Goal: Task Accomplishment & Management: Manage account settings

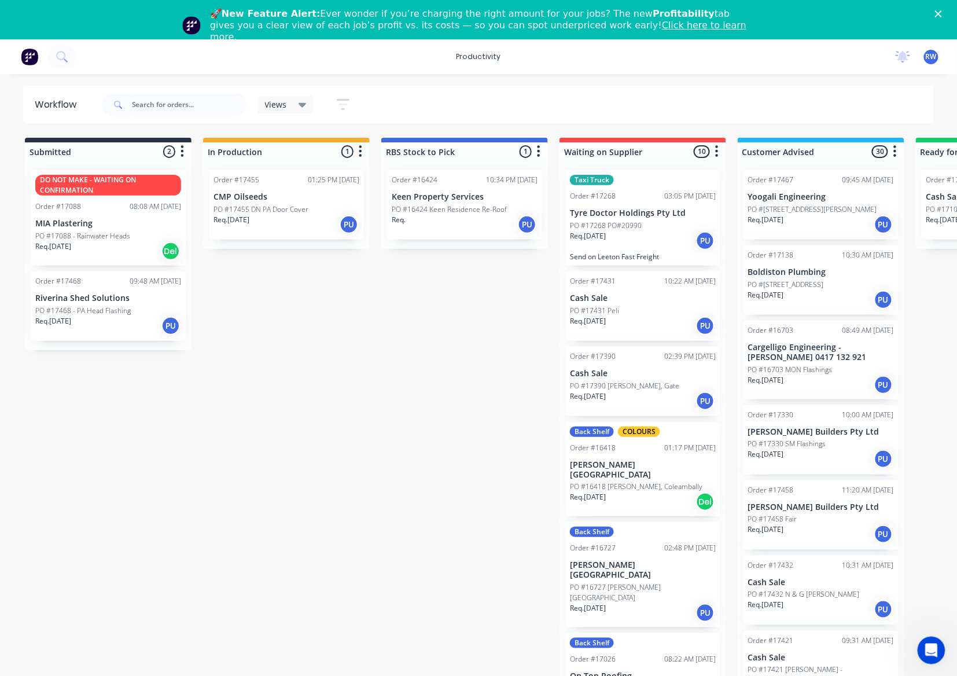
scroll to position [1542, 0]
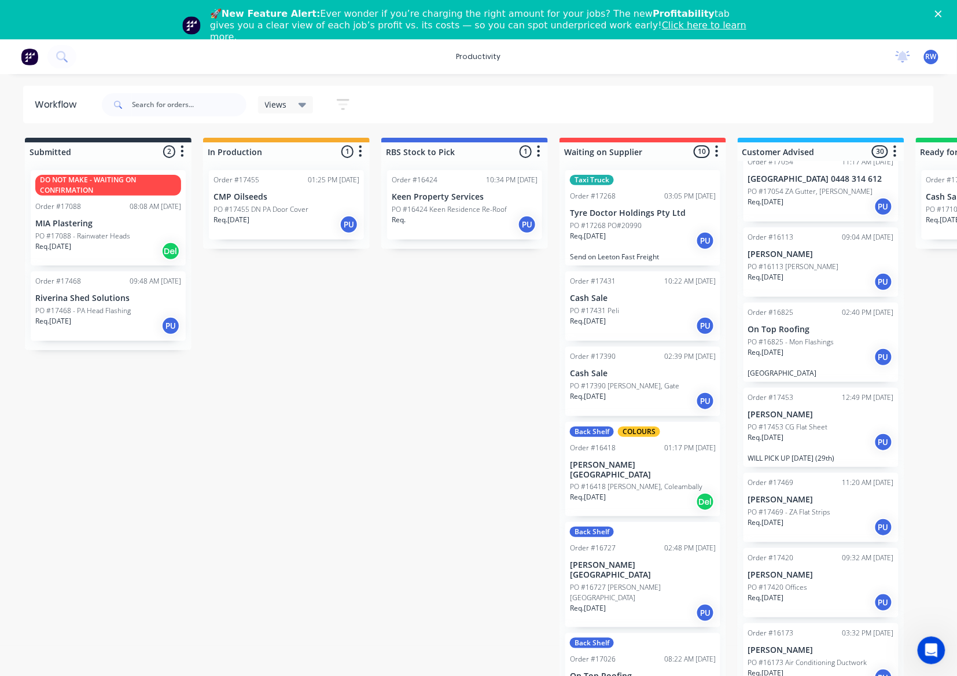
click at [270, 209] on p "PO #17455 DN PA Door Cover" at bounding box center [260, 209] width 95 height 10
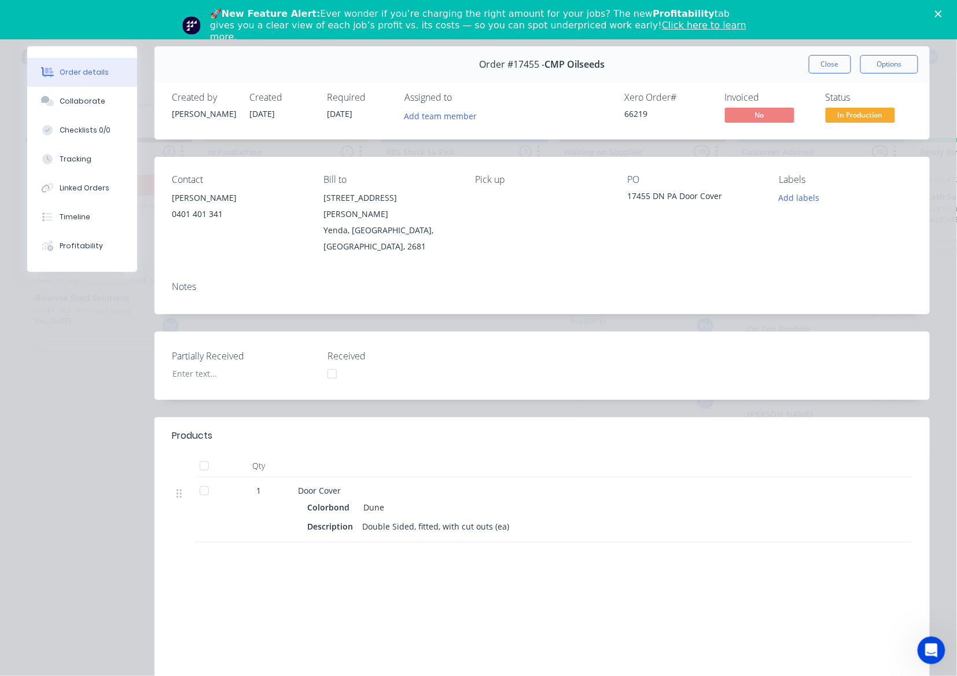
click at [195, 454] on div at bounding box center [204, 465] width 23 height 23
click at [864, 118] on span "In Production" at bounding box center [859, 115] width 69 height 14
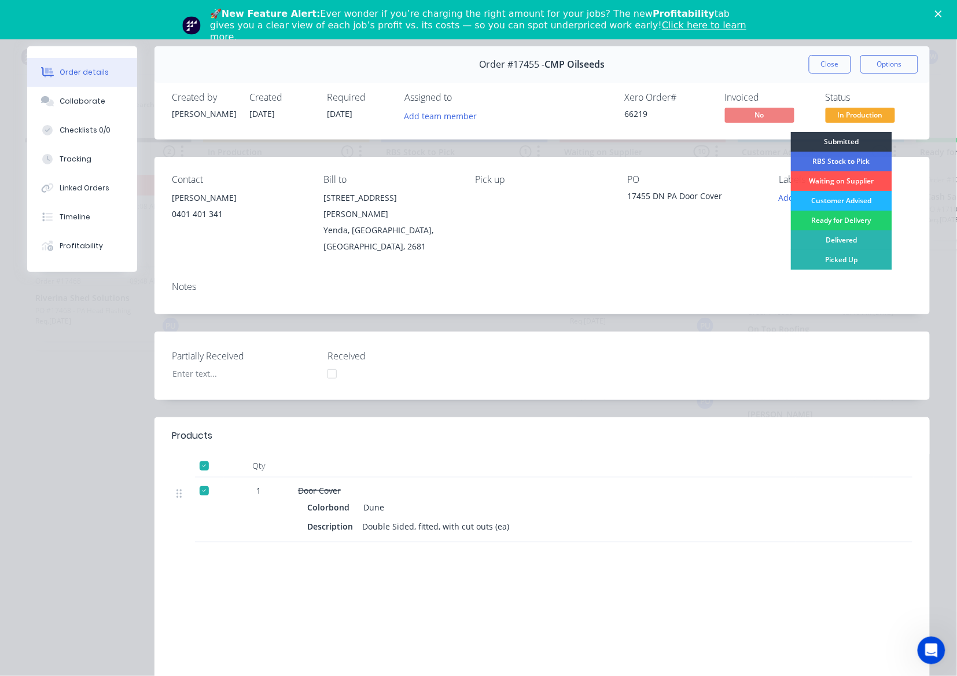
click at [847, 201] on div "Customer Advised" at bounding box center [841, 201] width 101 height 20
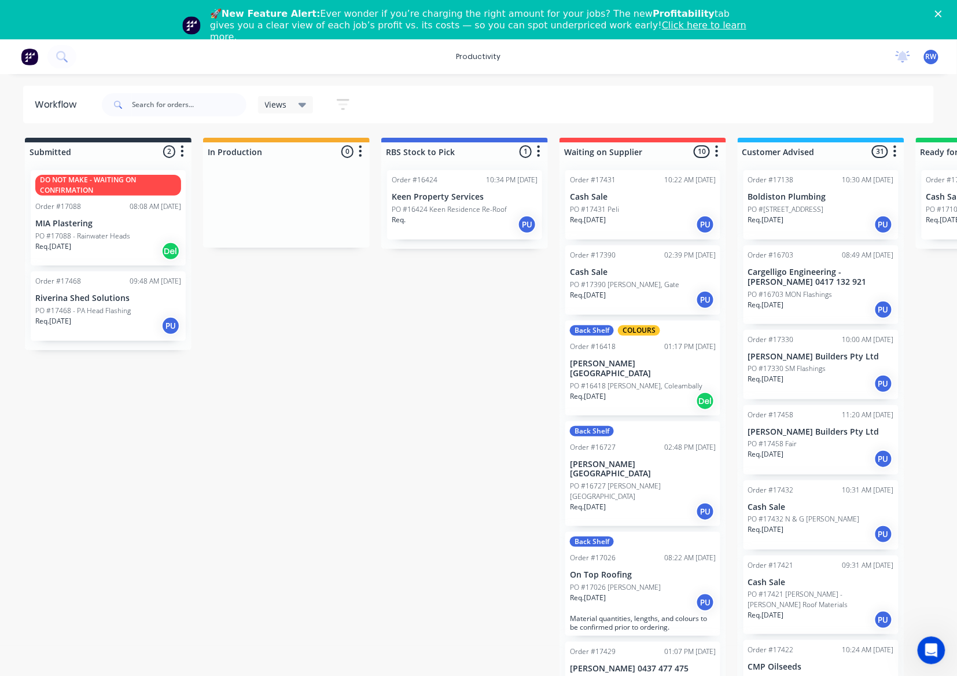
click at [105, 334] on div "Req. 29/08/25 PU" at bounding box center [108, 326] width 146 height 20
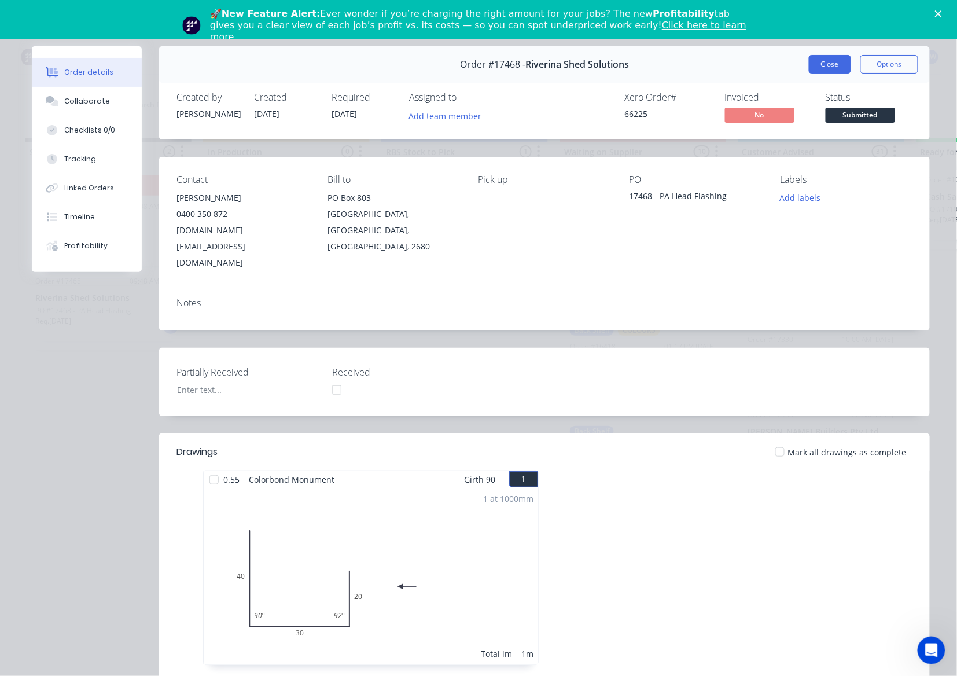
click at [824, 62] on button "Close" at bounding box center [830, 64] width 42 height 19
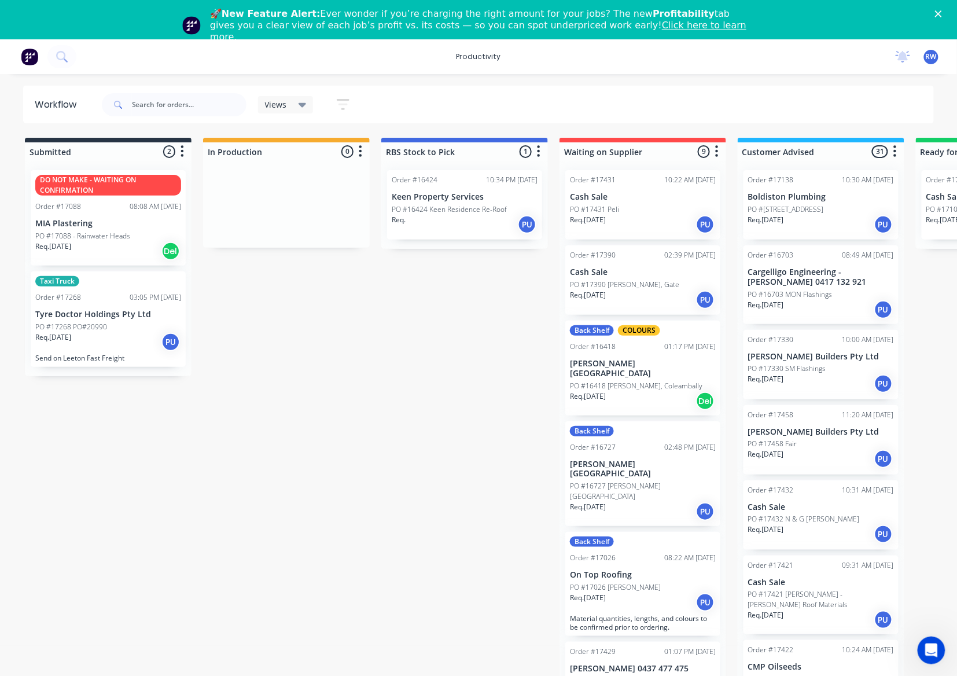
click at [128, 313] on p "Tyre Doctor Holdings Pty Ltd" at bounding box center [108, 314] width 146 height 10
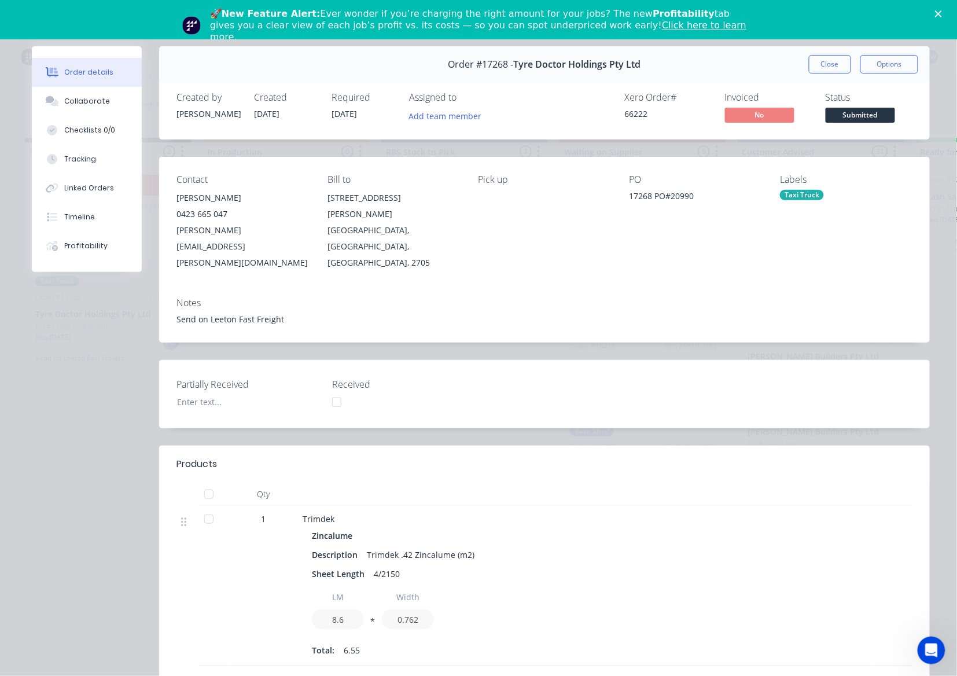
drag, startPoint x: 815, startPoint y: 58, endPoint x: 812, endPoint y: 66, distance: 8.6
click at [815, 58] on button "Close" at bounding box center [830, 64] width 42 height 19
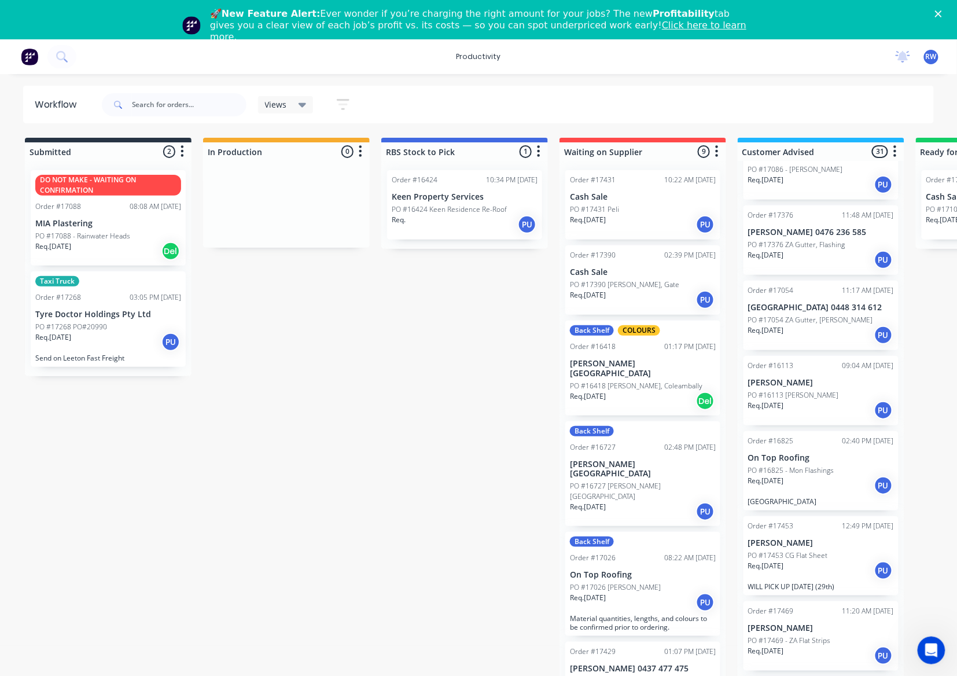
scroll to position [1465, 0]
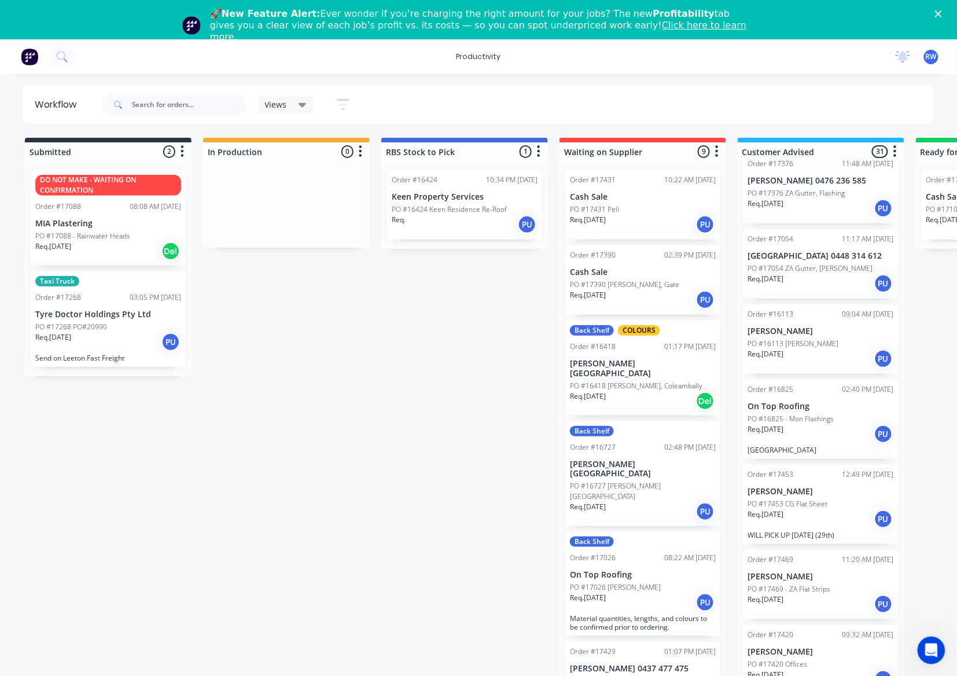
click at [844, 499] on div "PO #17453 CG Flat Sheet" at bounding box center [821, 504] width 146 height 10
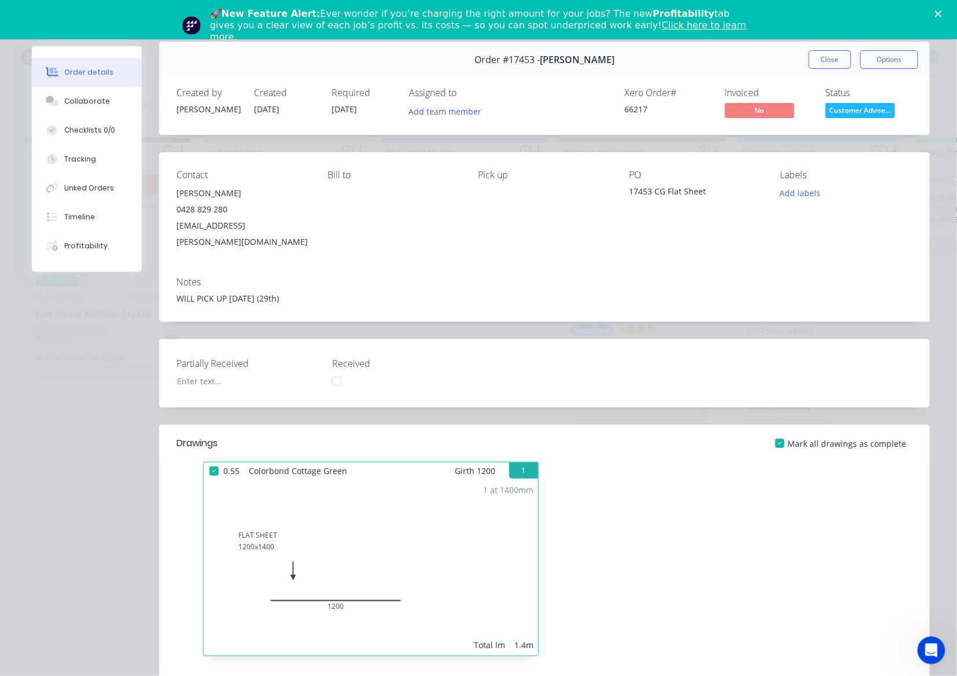
scroll to position [0, 0]
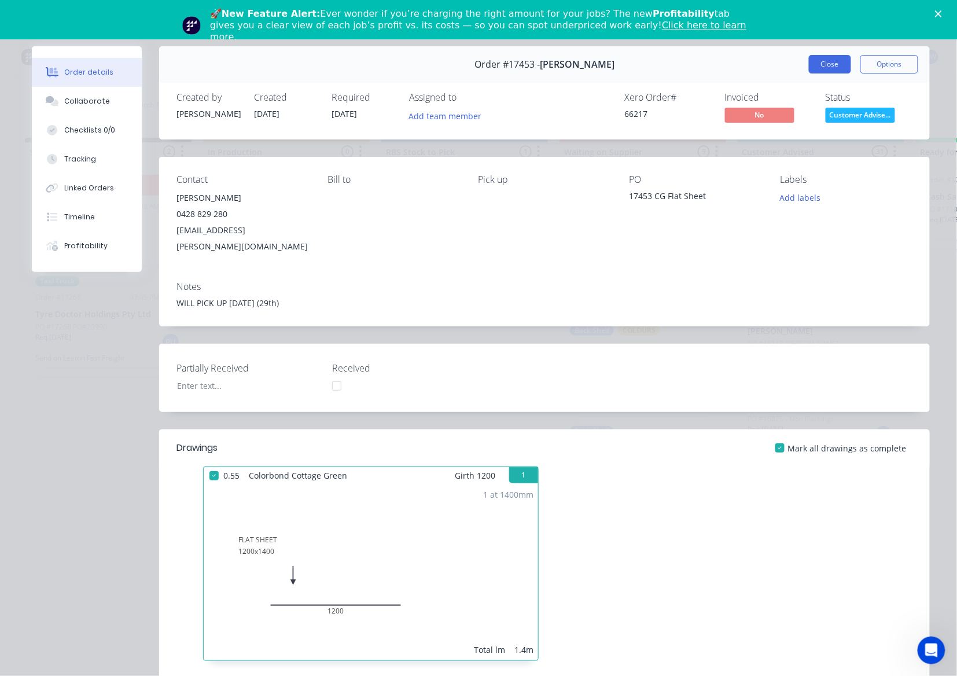
click at [817, 68] on button "Close" at bounding box center [830, 64] width 42 height 19
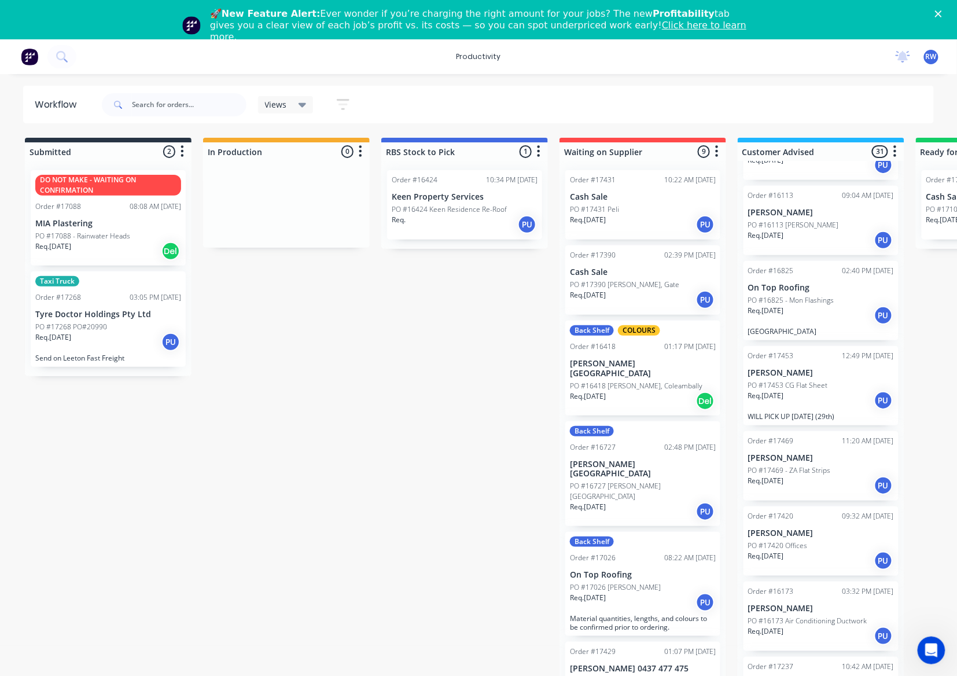
scroll to position [1620, 0]
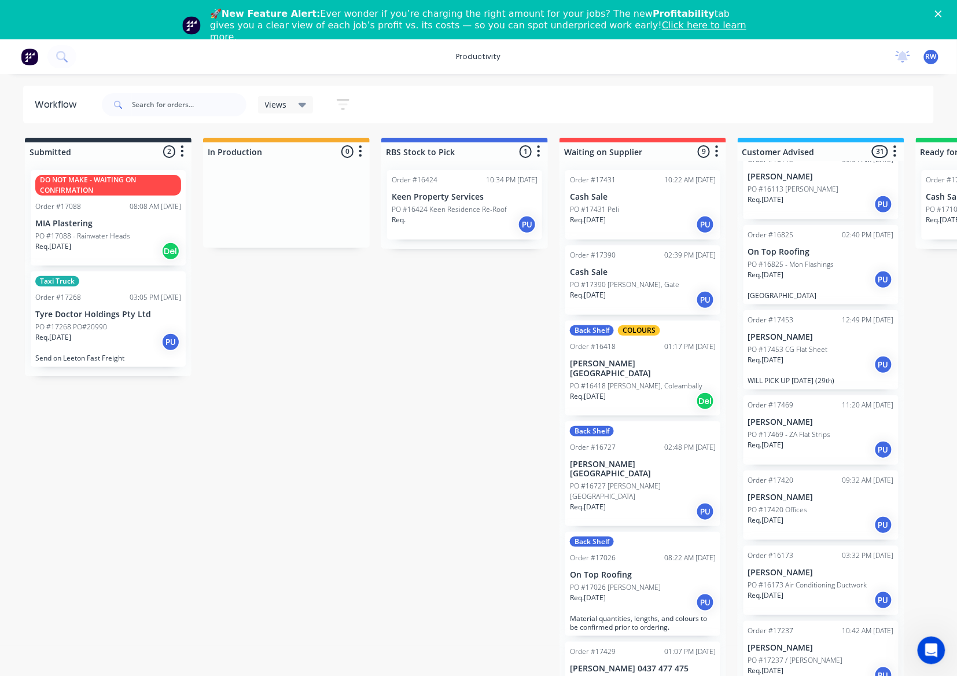
click at [817, 500] on div "Order #17420 09:32 AM 27/08/25 Russell Turner PO #17420 Offices Req. 22/08/25 PU" at bounding box center [820, 504] width 155 height 69
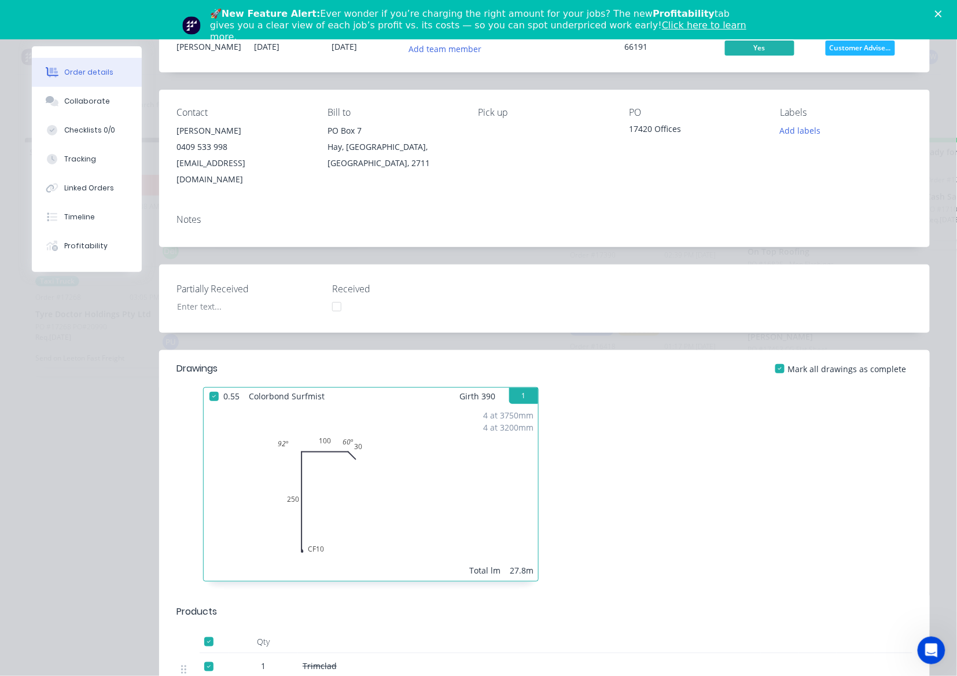
scroll to position [0, 0]
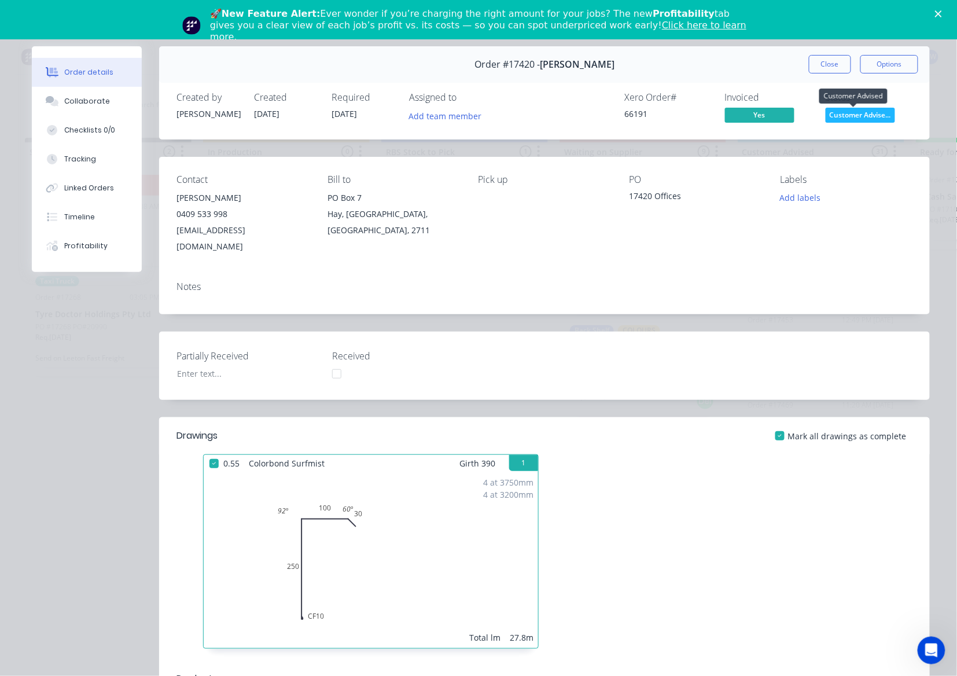
click at [870, 112] on span "Customer Advise..." at bounding box center [859, 115] width 69 height 14
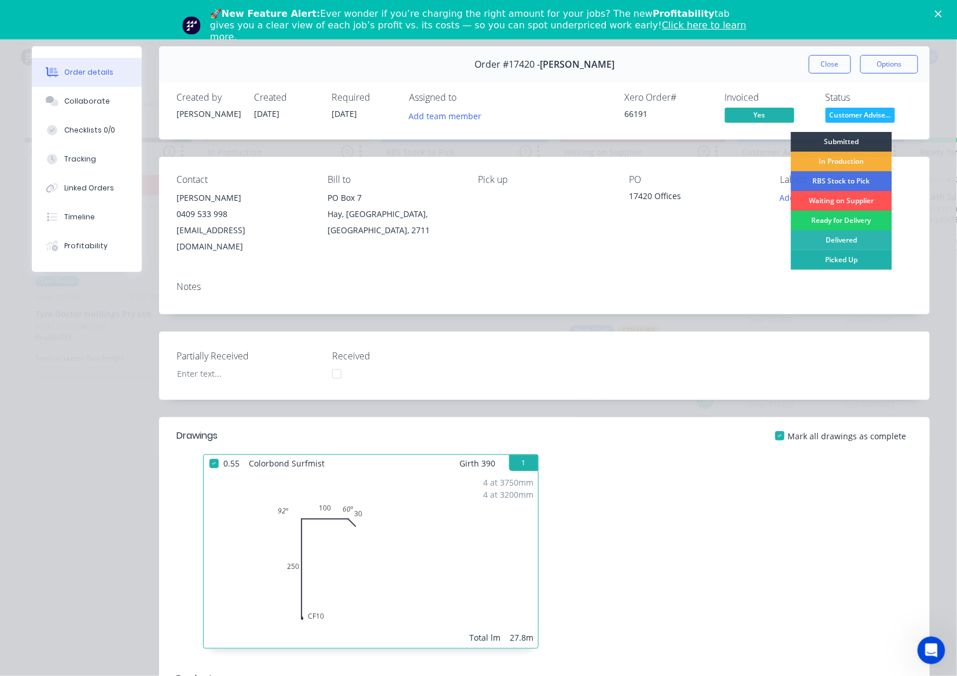
click at [835, 263] on div "Picked Up" at bounding box center [841, 260] width 101 height 20
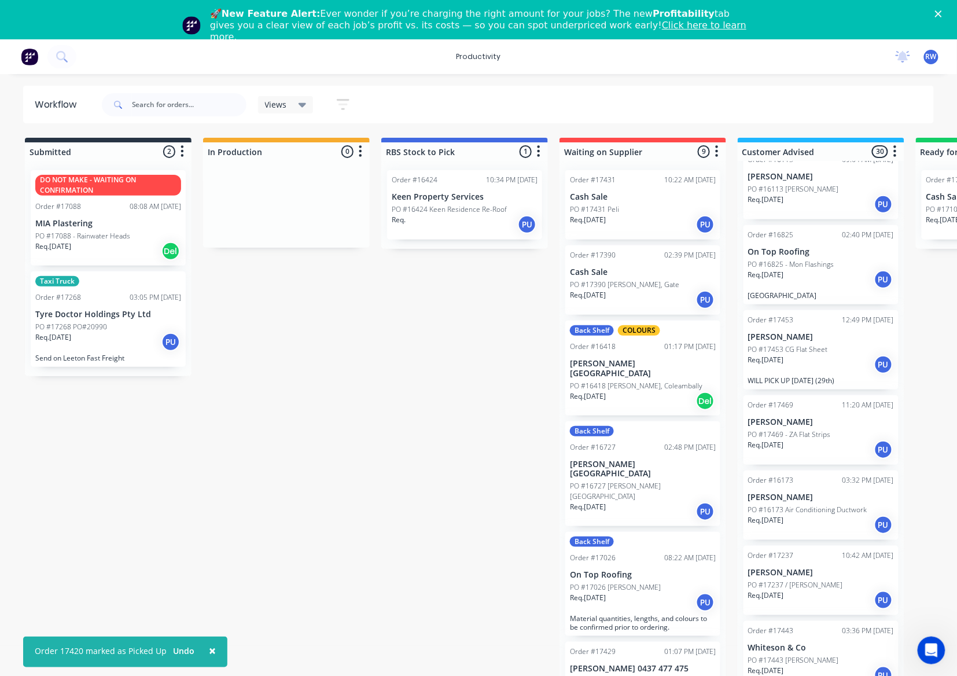
scroll to position [1798, 0]
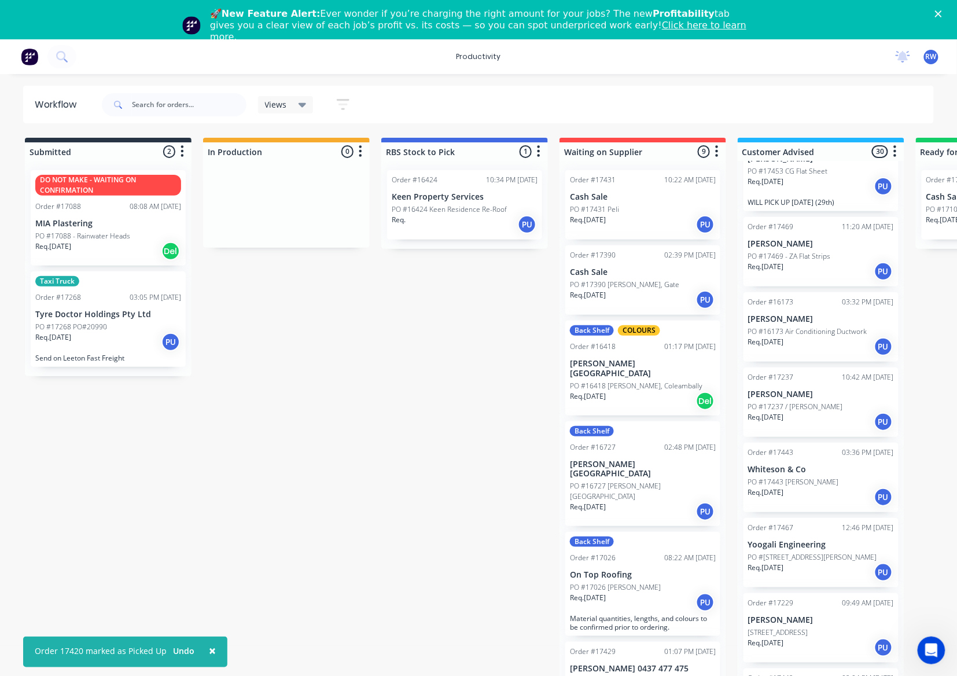
click at [813, 261] on div "Req. 29/08/25 PU" at bounding box center [821, 271] width 146 height 20
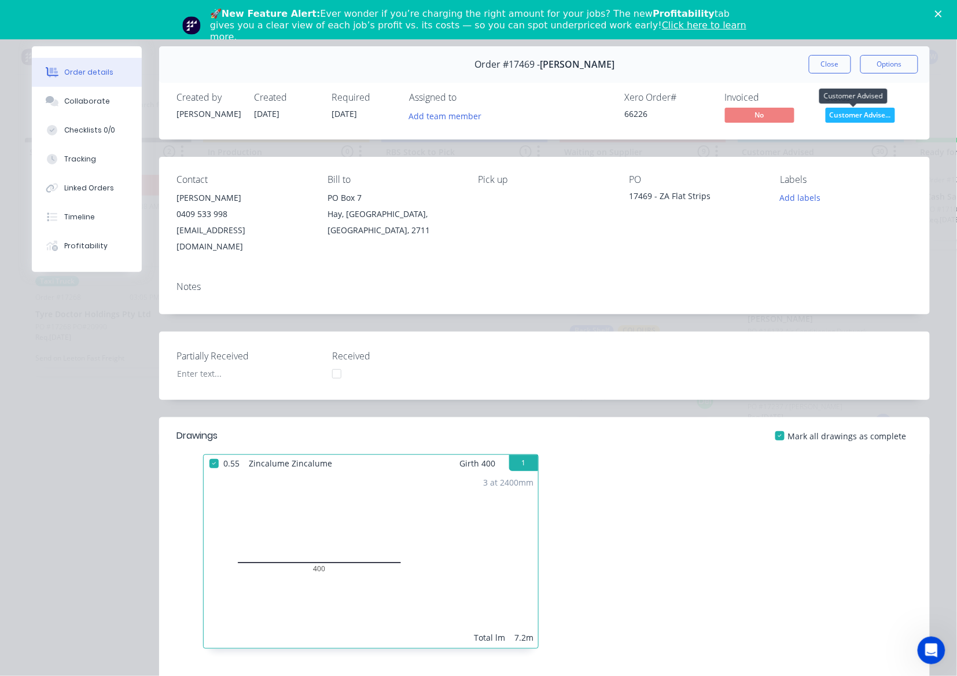
click at [843, 117] on span "Customer Advise..." at bounding box center [859, 115] width 69 height 14
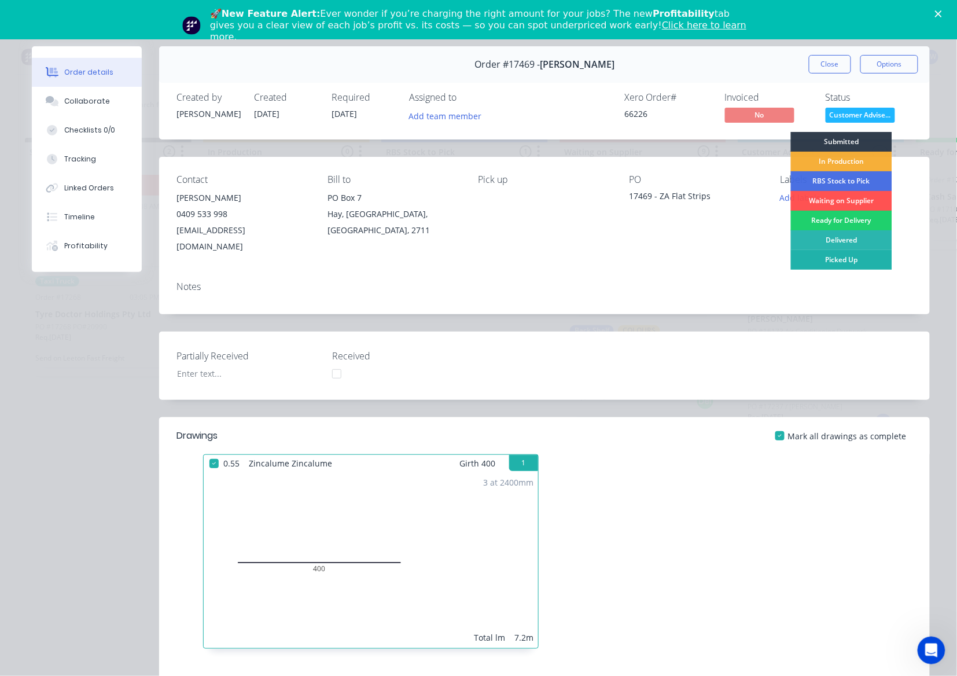
click at [829, 260] on div "Picked Up" at bounding box center [841, 260] width 101 height 20
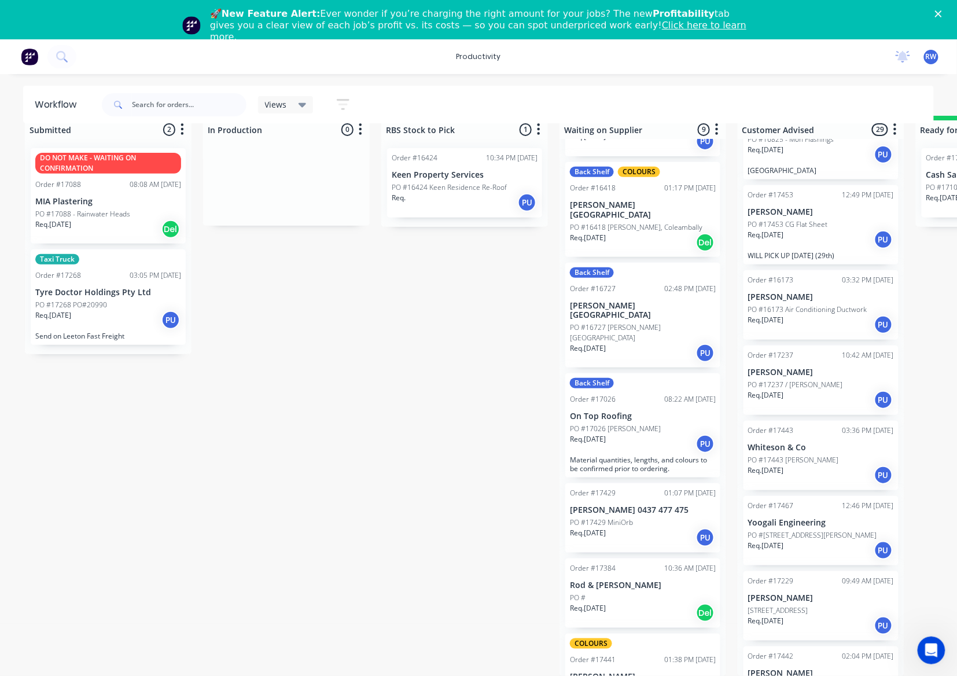
scroll to position [222, 0]
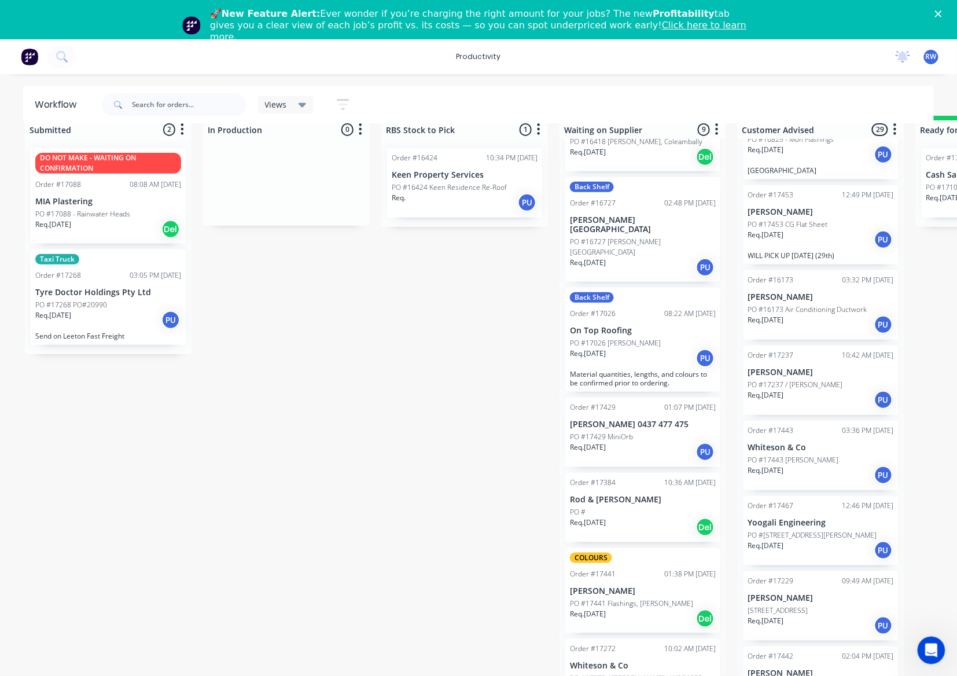
click at [623, 673] on p "PO #17272 / Finley PS - WSG1852-0002" at bounding box center [643, 683] width 146 height 21
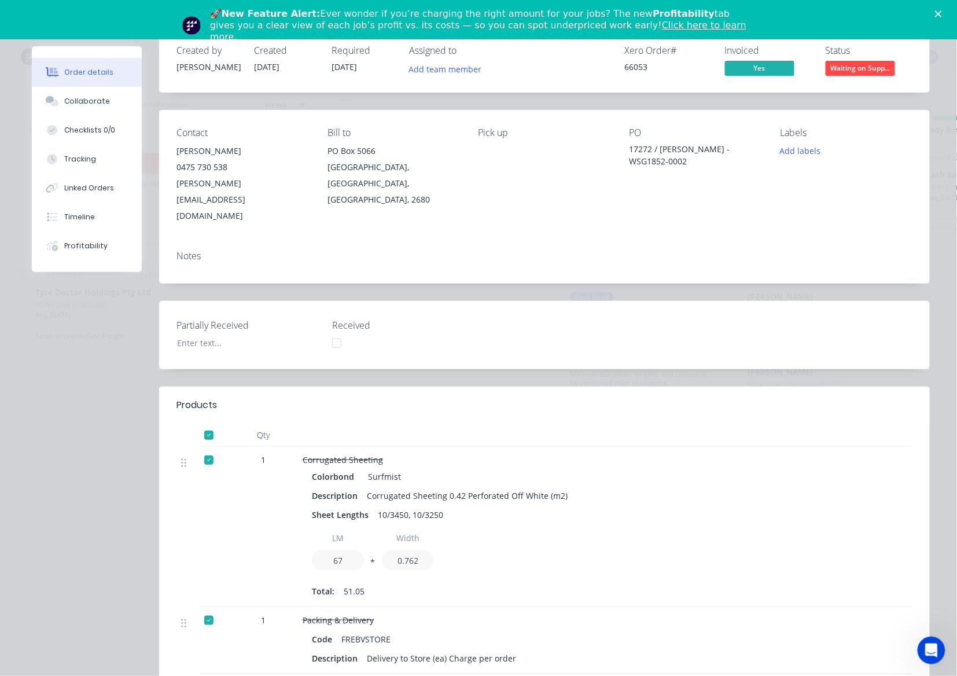
scroll to position [0, 0]
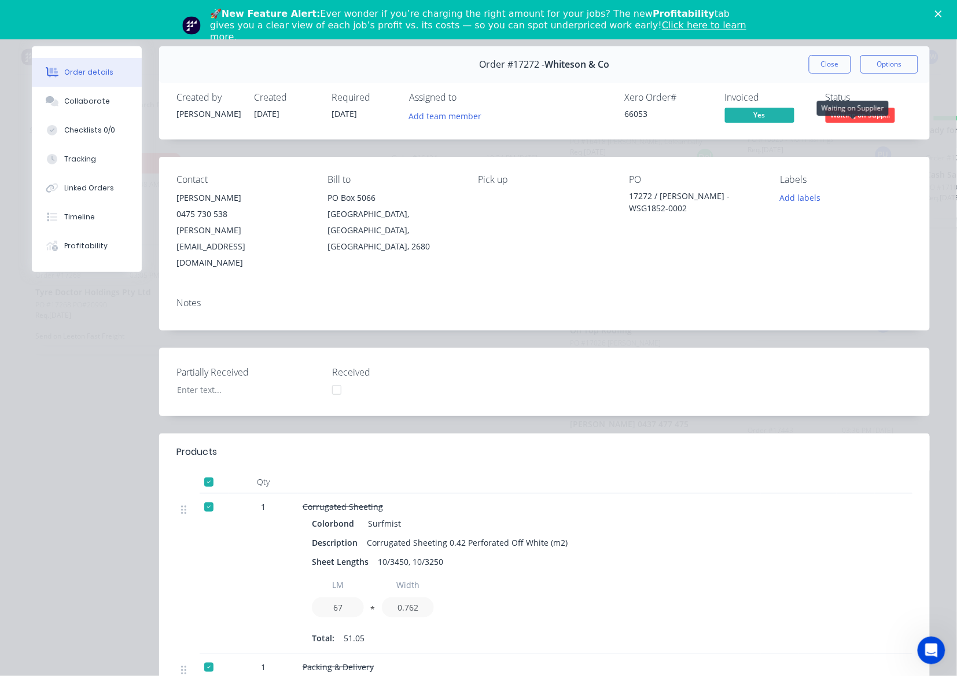
click at [850, 112] on span "Waiting on Supp..." at bounding box center [859, 115] width 69 height 14
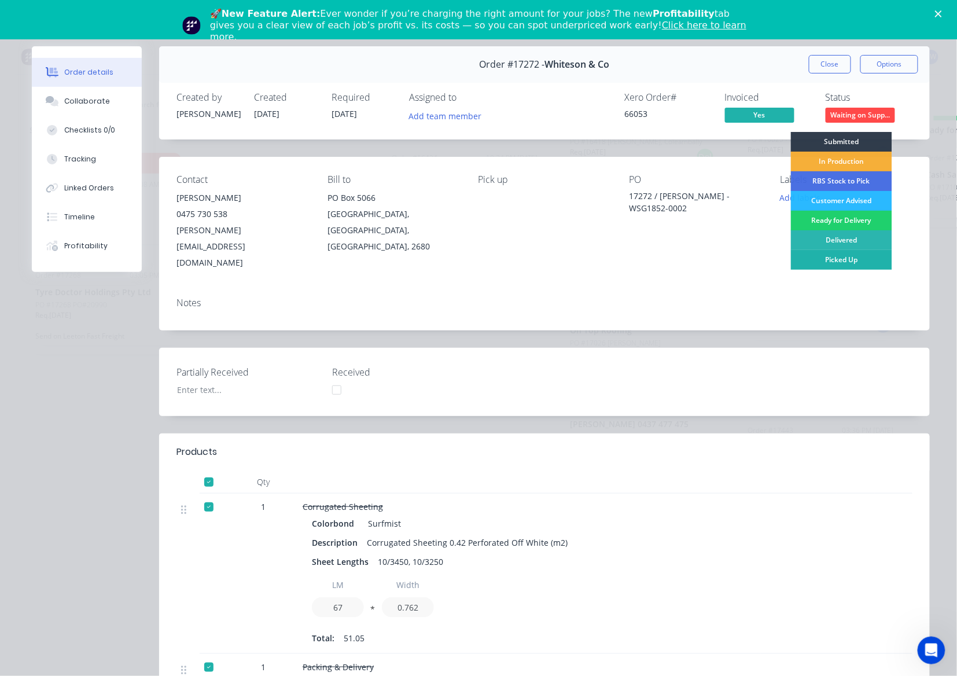
click at [847, 263] on div "Picked Up" at bounding box center [841, 260] width 101 height 20
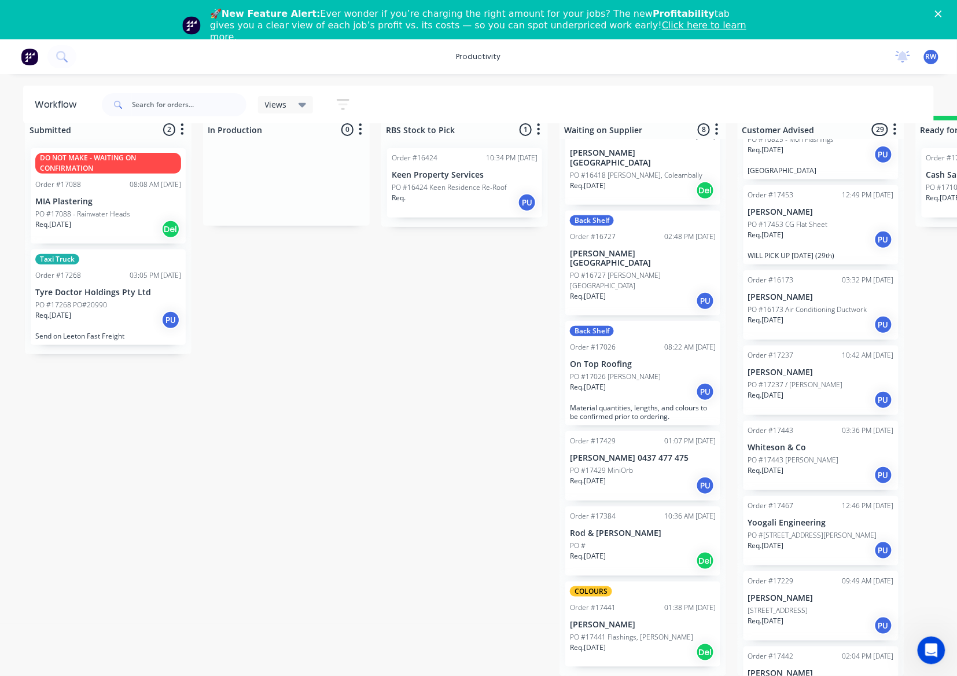
scroll to position [147, 0]
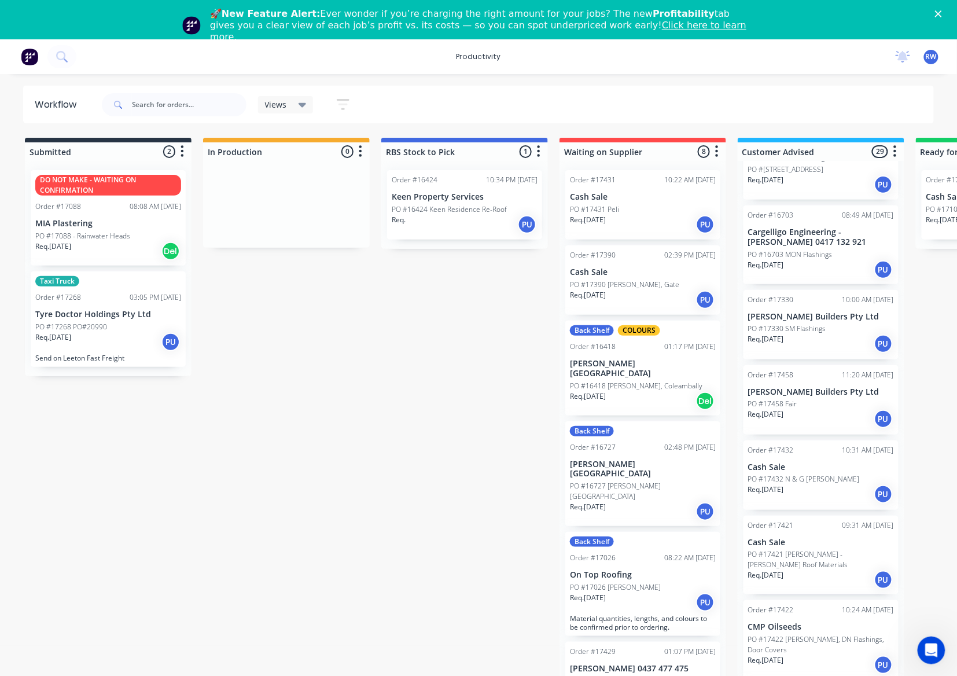
scroll to position [77, 0]
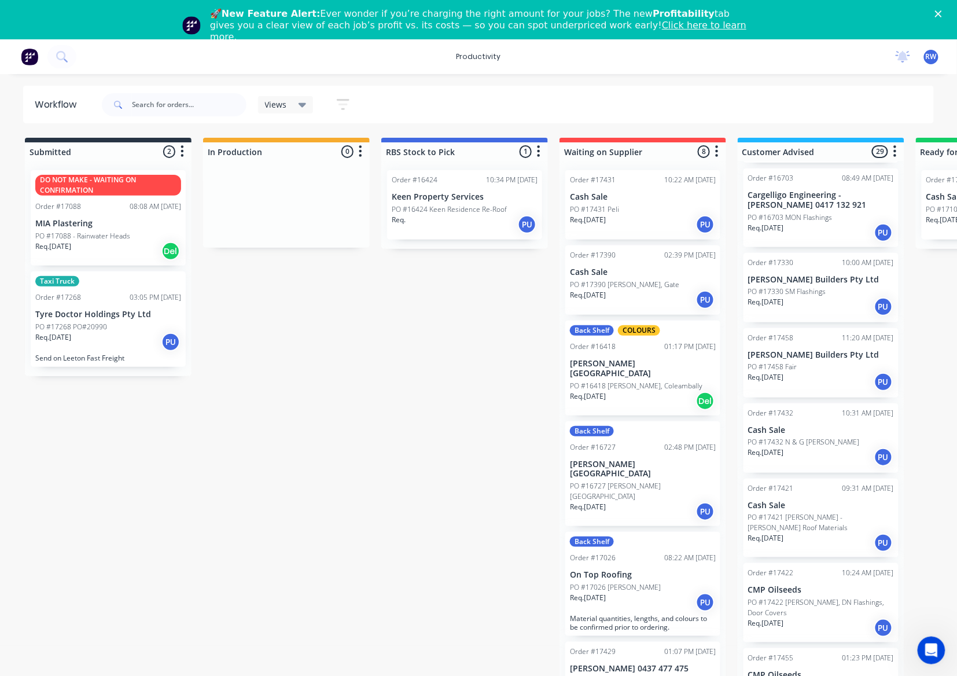
click at [798, 512] on p "PO #17421 [PERSON_NAME] - [PERSON_NAME] Roof Materials" at bounding box center [821, 522] width 146 height 21
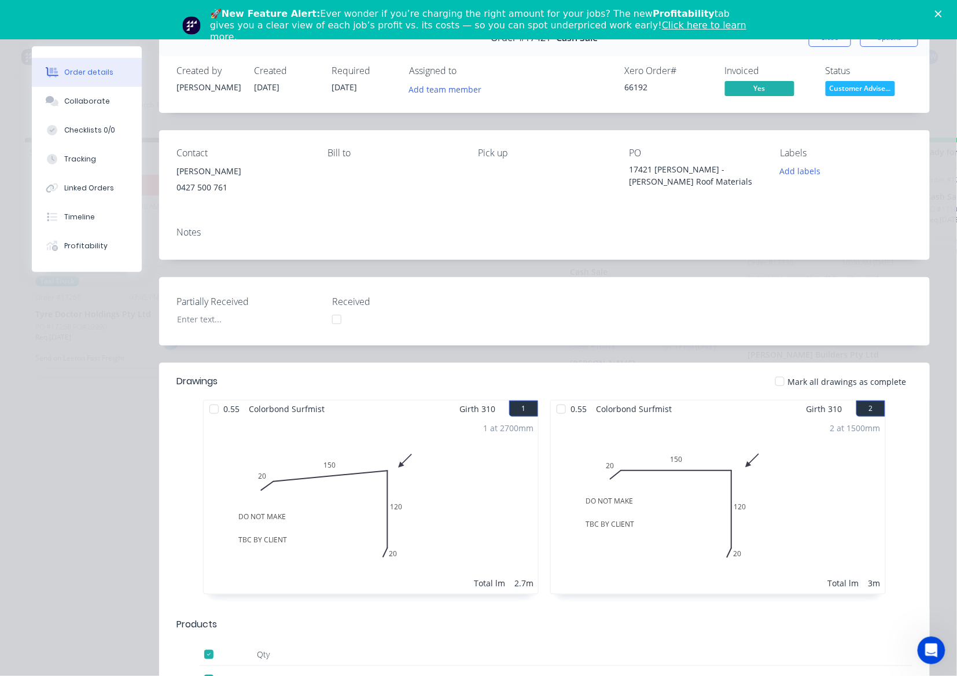
scroll to position [0, 0]
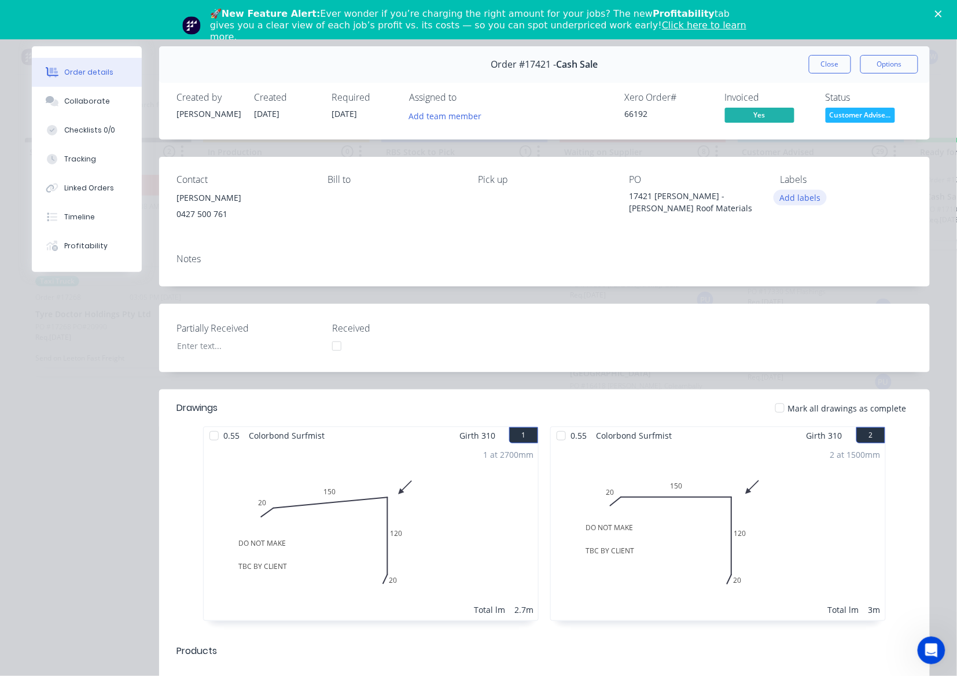
click at [806, 195] on button "Add labels" at bounding box center [799, 198] width 53 height 16
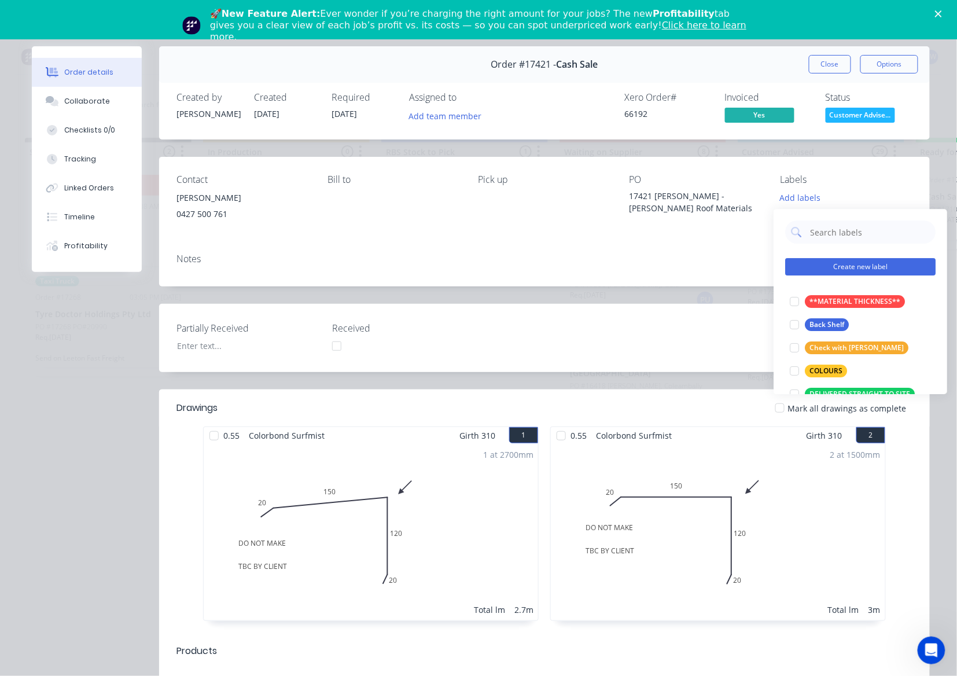
click at [852, 266] on button "Create new label" at bounding box center [860, 266] width 150 height 17
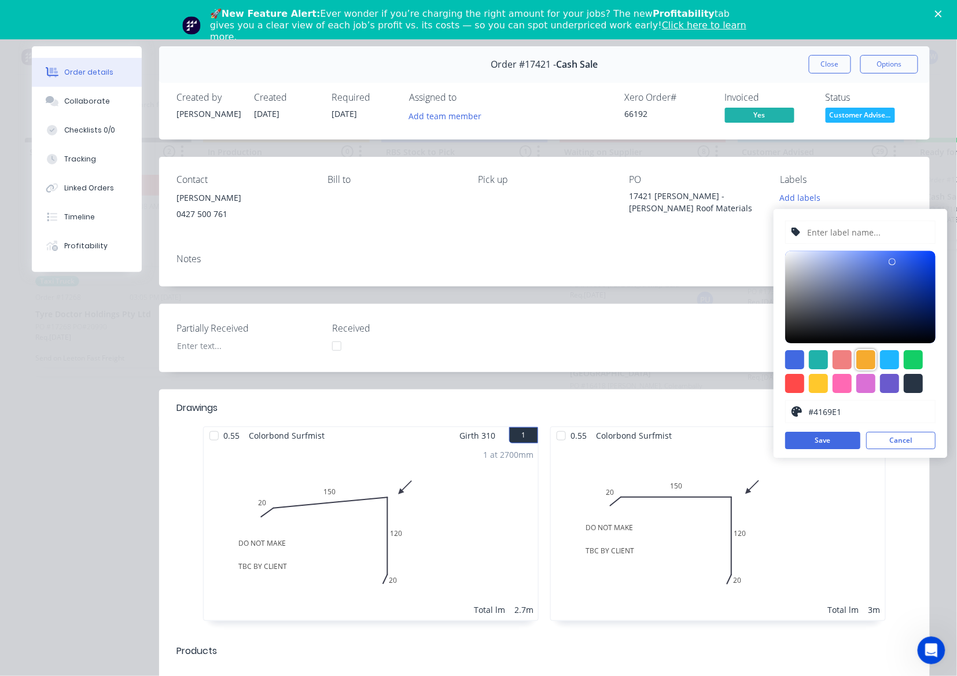
click at [857, 362] on div at bounding box center [865, 359] width 19 height 19
type input "#F6AB2F"
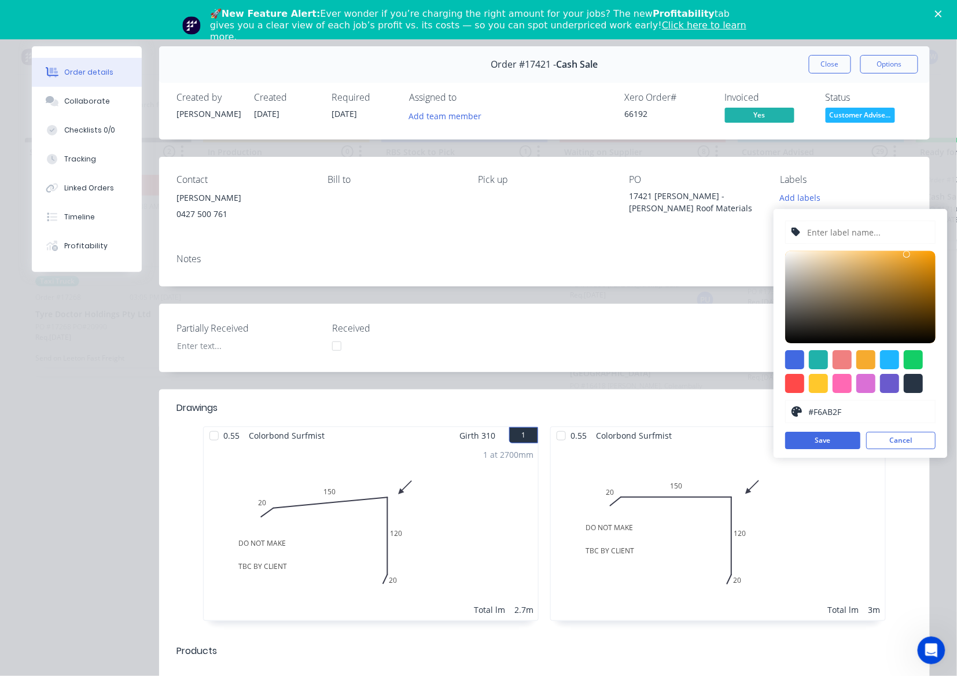
click at [848, 233] on input "text" at bounding box center [867, 232] width 123 height 22
type input "Pickesdup Sheets ands Screws"
click at [853, 442] on button "Save" at bounding box center [822, 439] width 75 height 17
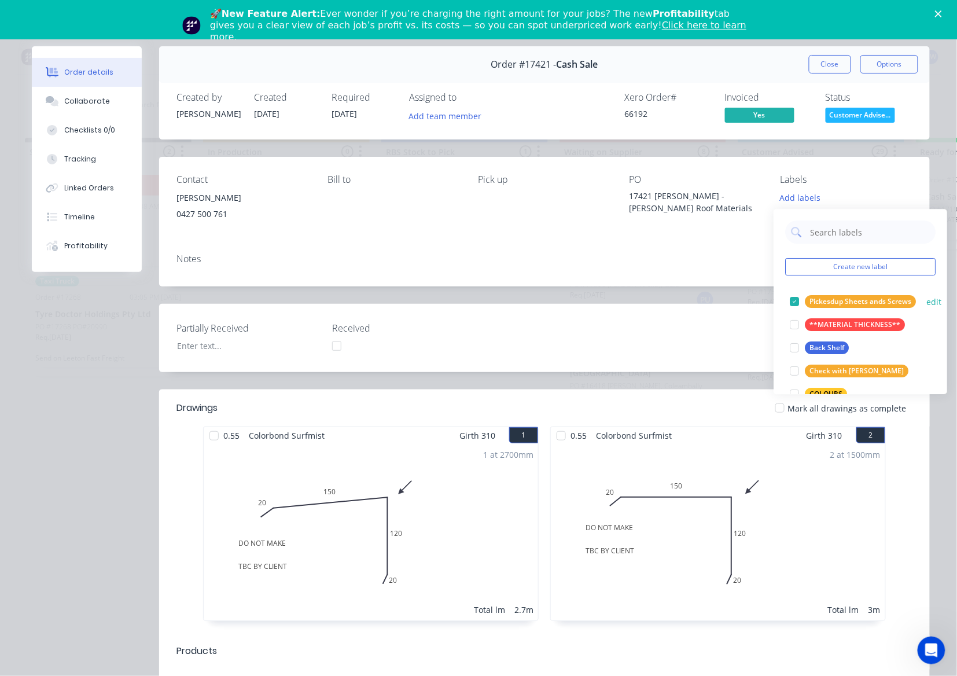
click at [882, 300] on div "Pickesdup Sheets ands Screws" at bounding box center [860, 301] width 111 height 13
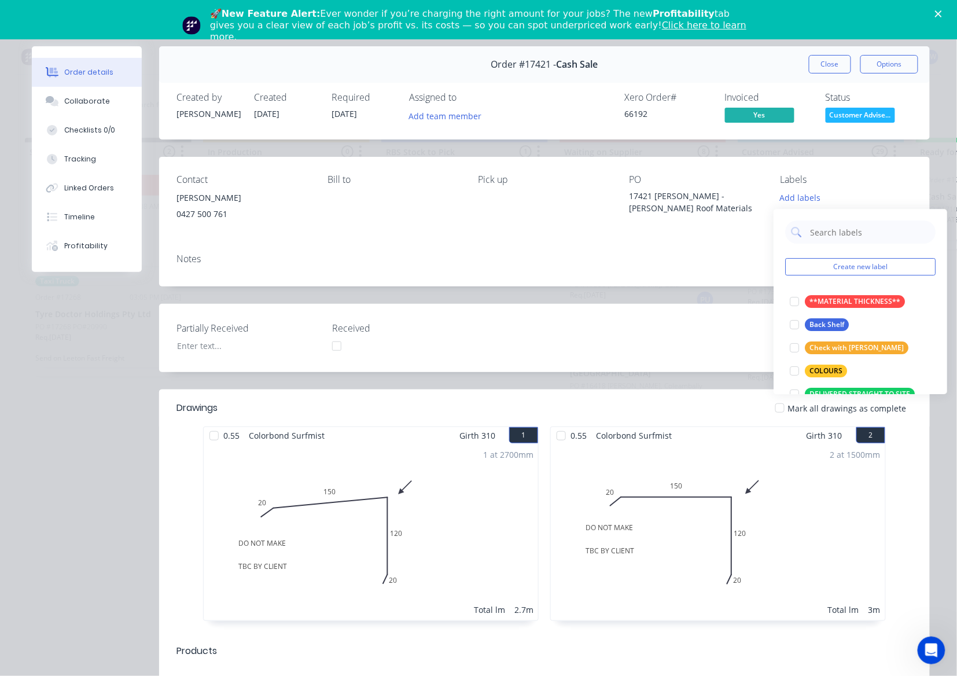
click at [738, 250] on div "Notes" at bounding box center [544, 265] width 770 height 42
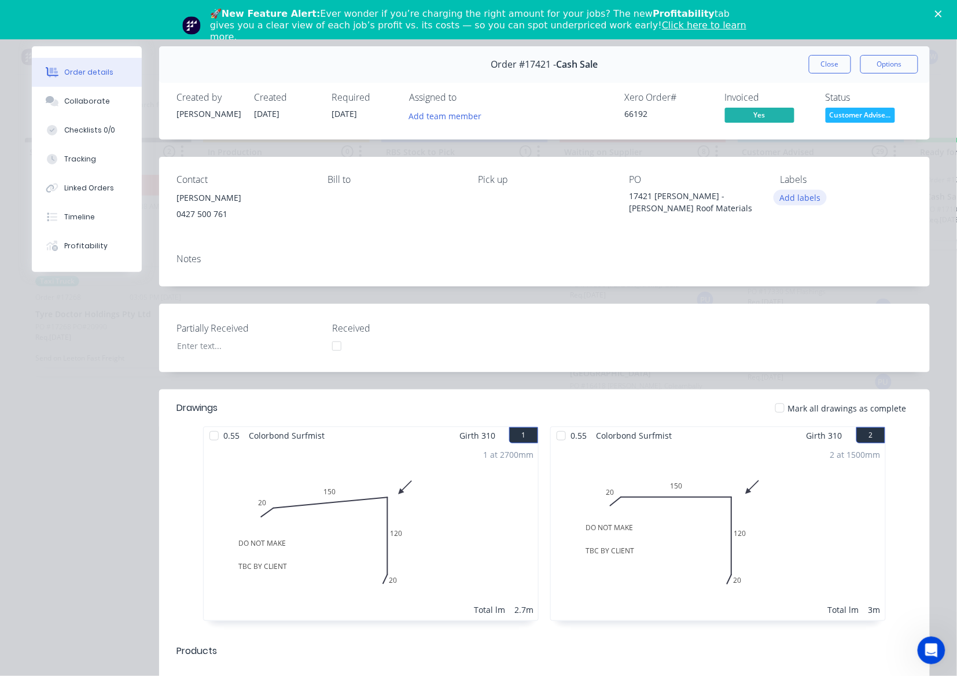
click at [799, 193] on button "Add labels" at bounding box center [799, 198] width 53 height 16
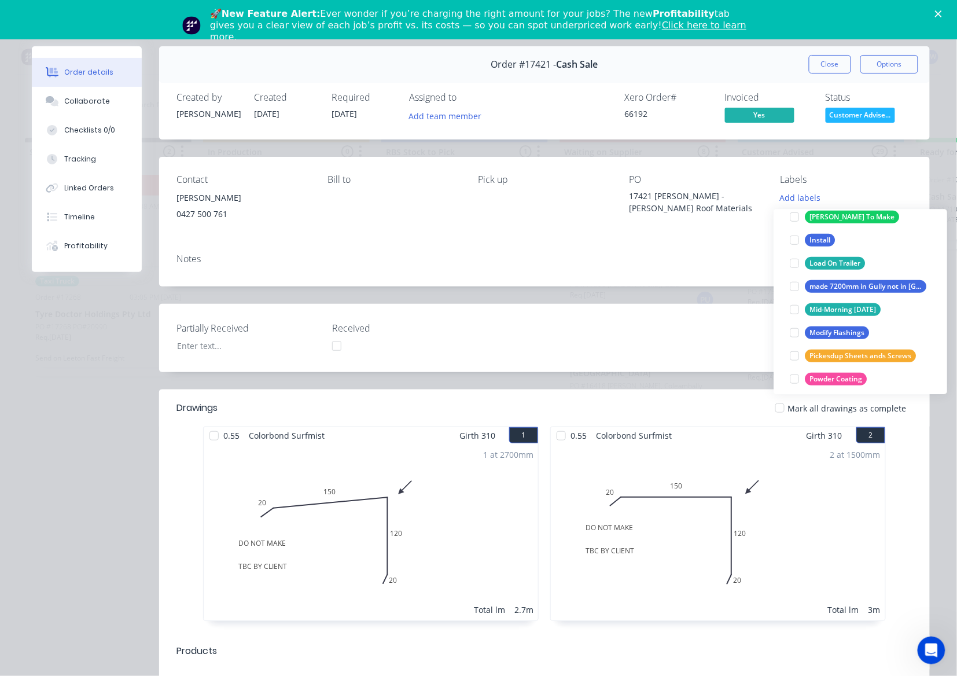
scroll to position [385, 0]
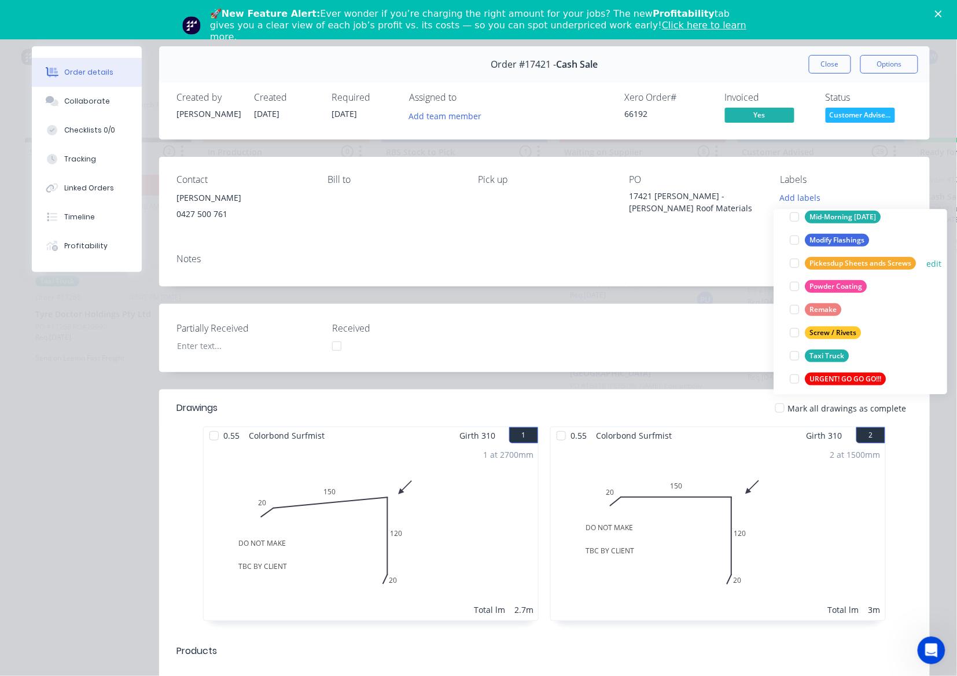
click at [796, 262] on div at bounding box center [794, 263] width 23 height 23
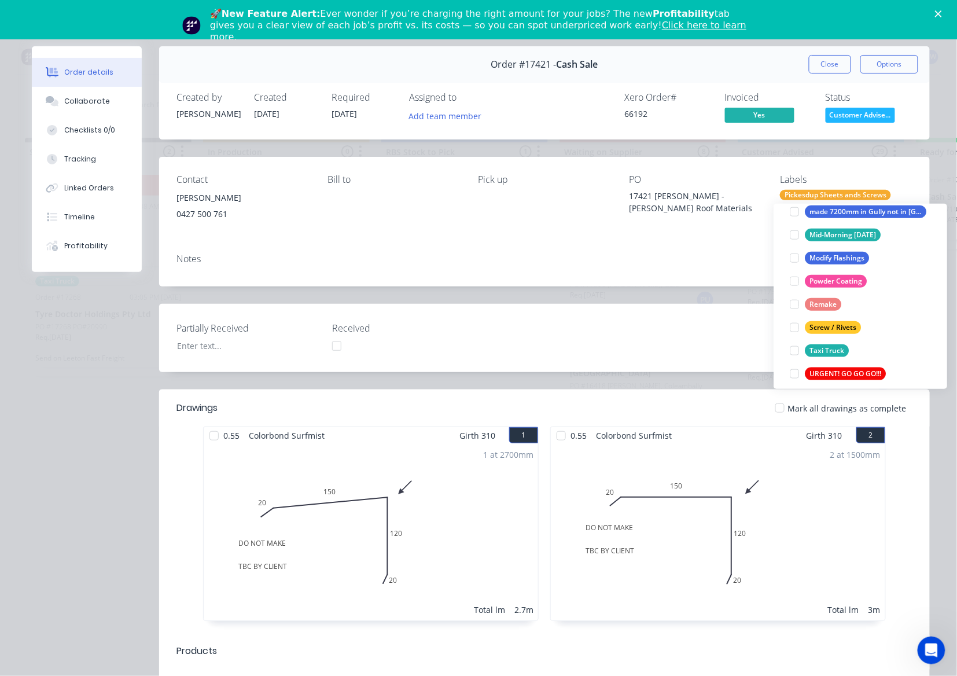
scroll to position [38, 0]
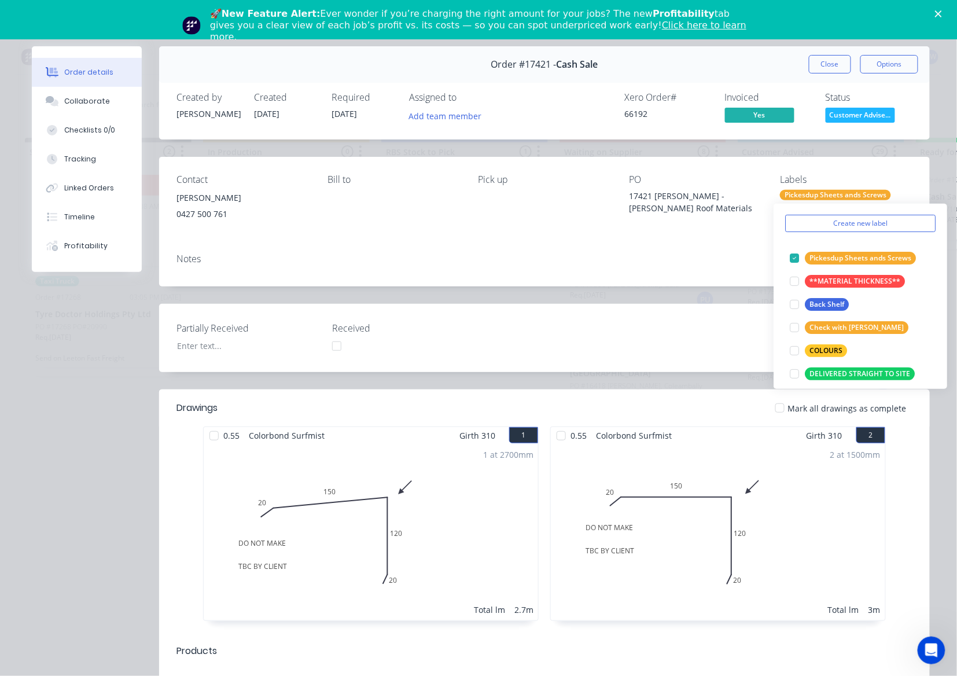
click at [734, 249] on div "Notes" at bounding box center [544, 265] width 770 height 42
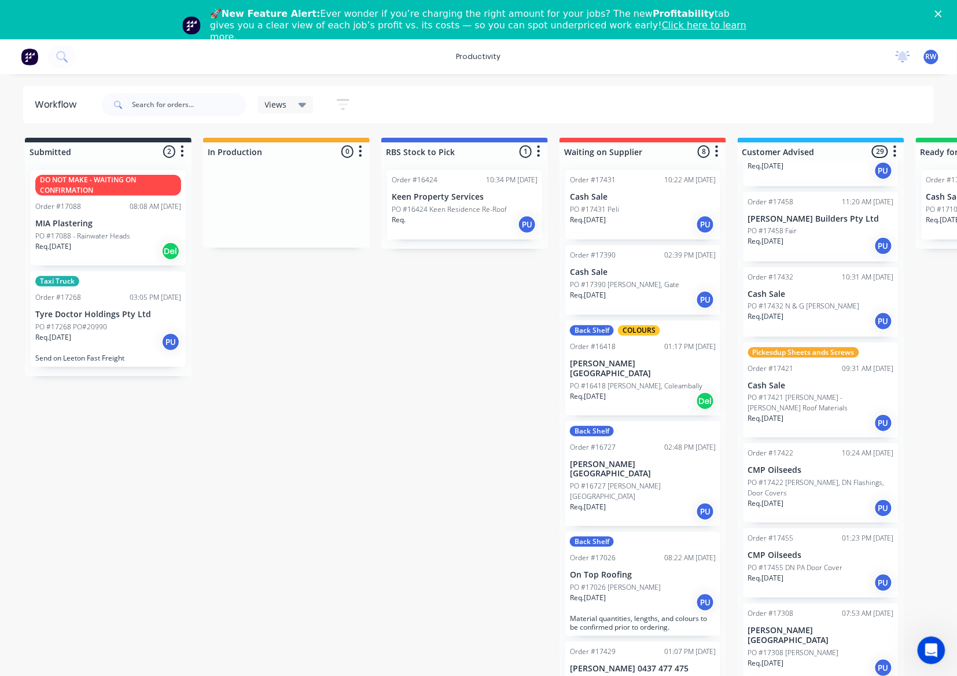
scroll to position [231, 0]
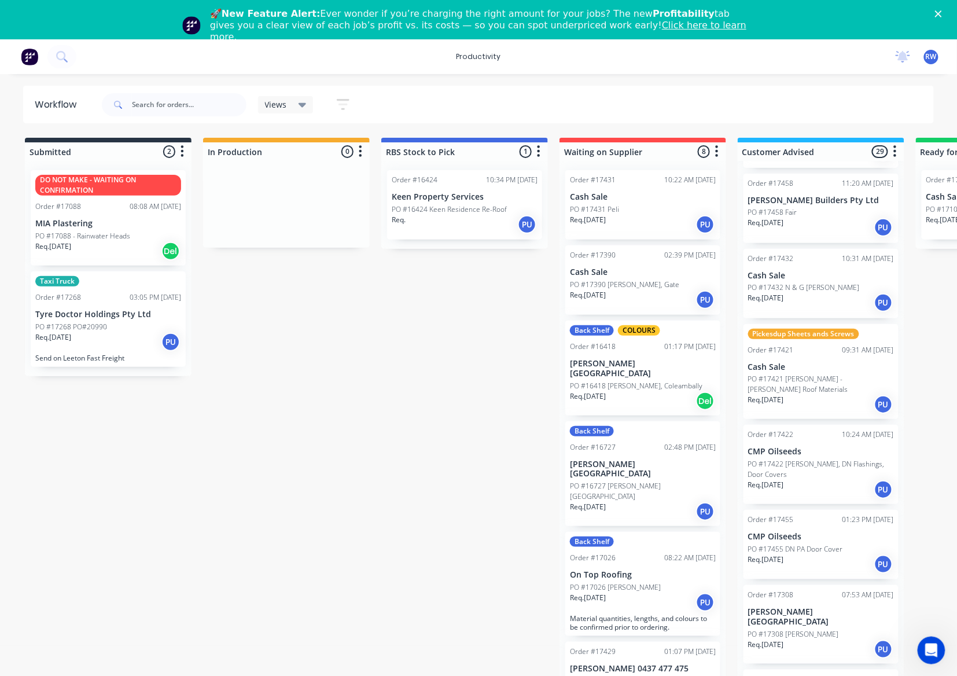
click at [797, 371] on div "Pickesdup Sheets ands Screws Order #17421 09:31 AM 27/08/25 Cash Sale PO #17421…" at bounding box center [820, 371] width 155 height 95
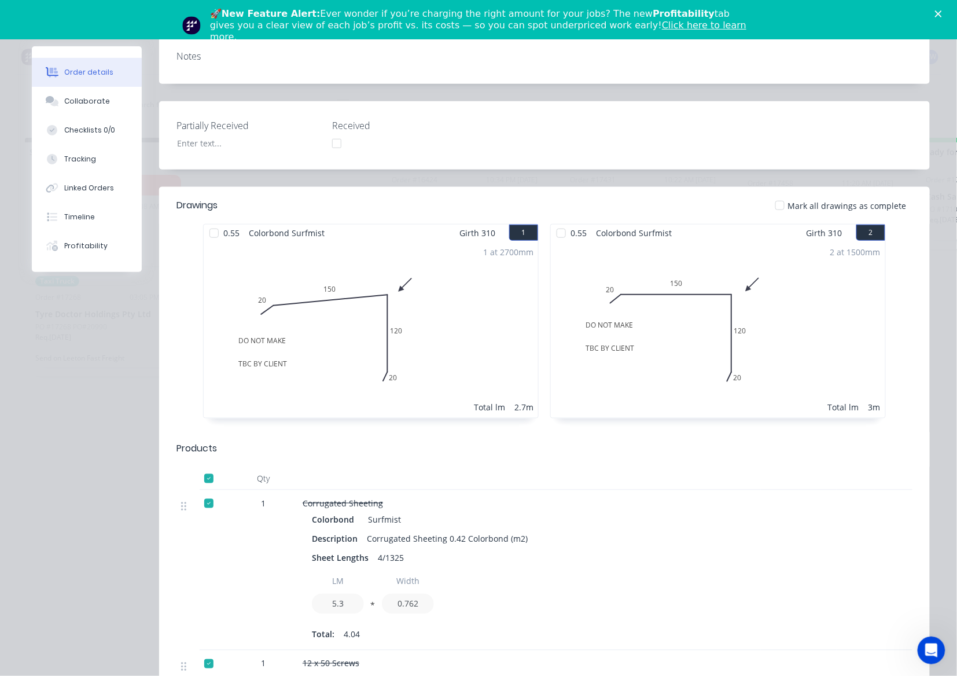
scroll to position [0, 0]
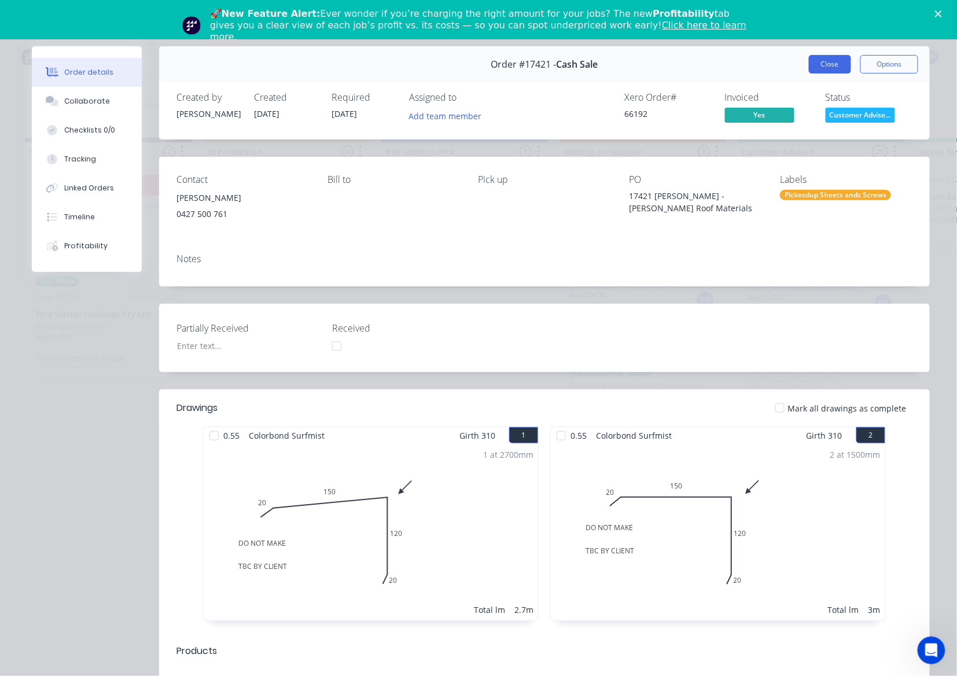
click at [813, 71] on button "Close" at bounding box center [830, 64] width 42 height 19
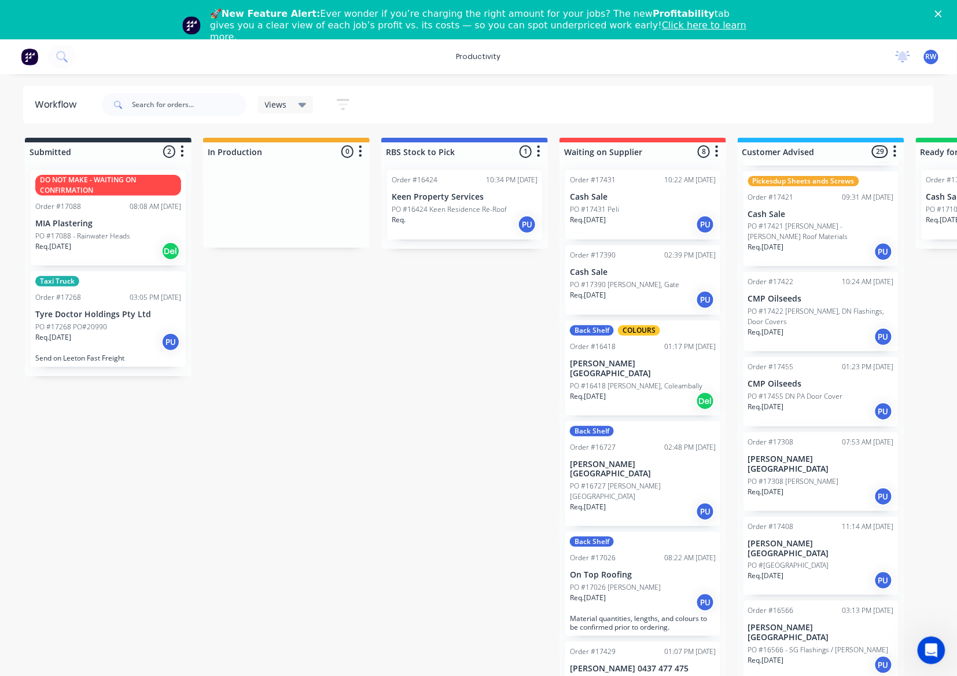
scroll to position [385, 0]
click at [809, 326] on div "Req. [DATE] PU" at bounding box center [821, 336] width 146 height 20
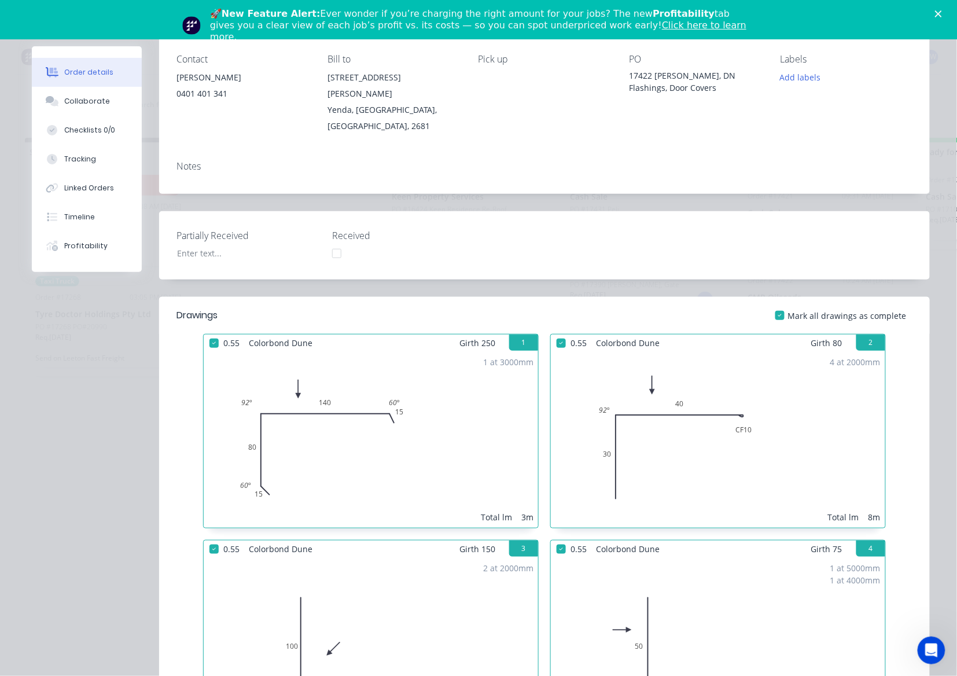
scroll to position [0, 0]
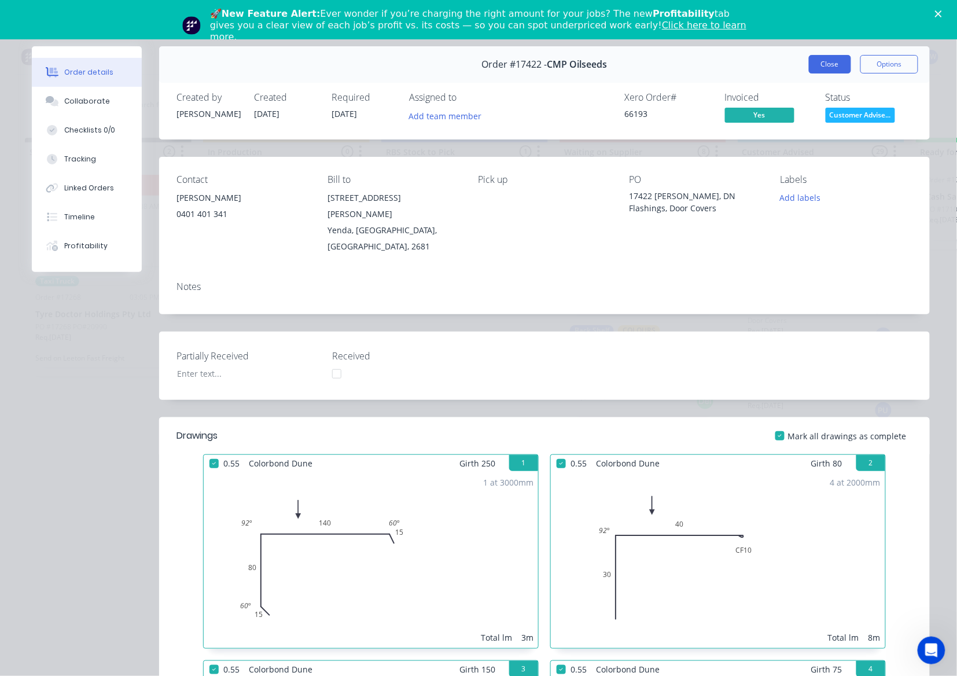
click at [819, 70] on button "Close" at bounding box center [830, 64] width 42 height 19
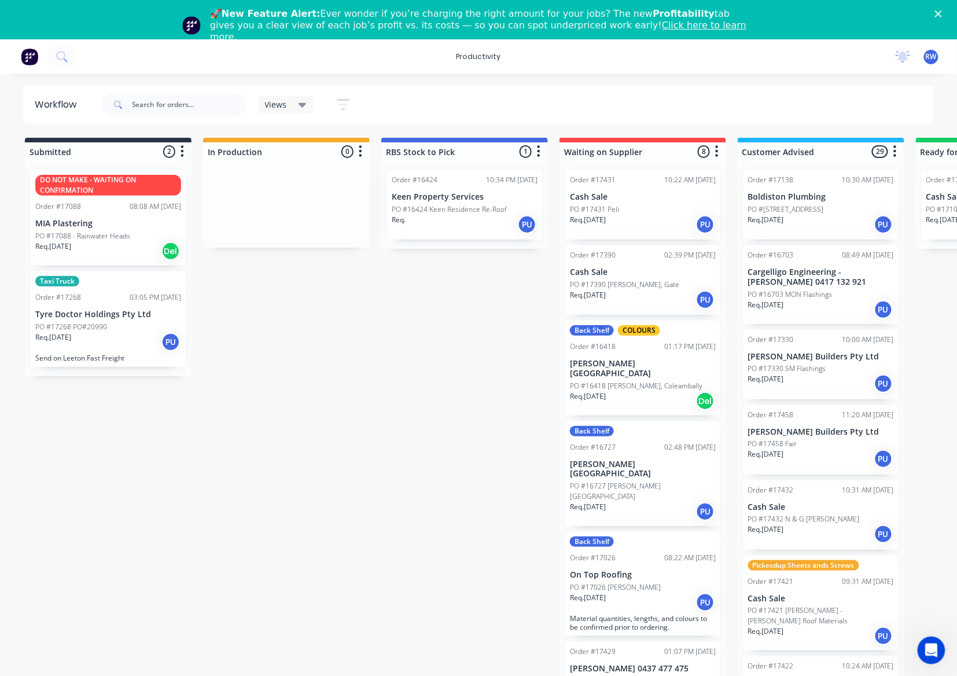
scroll to position [0, 469]
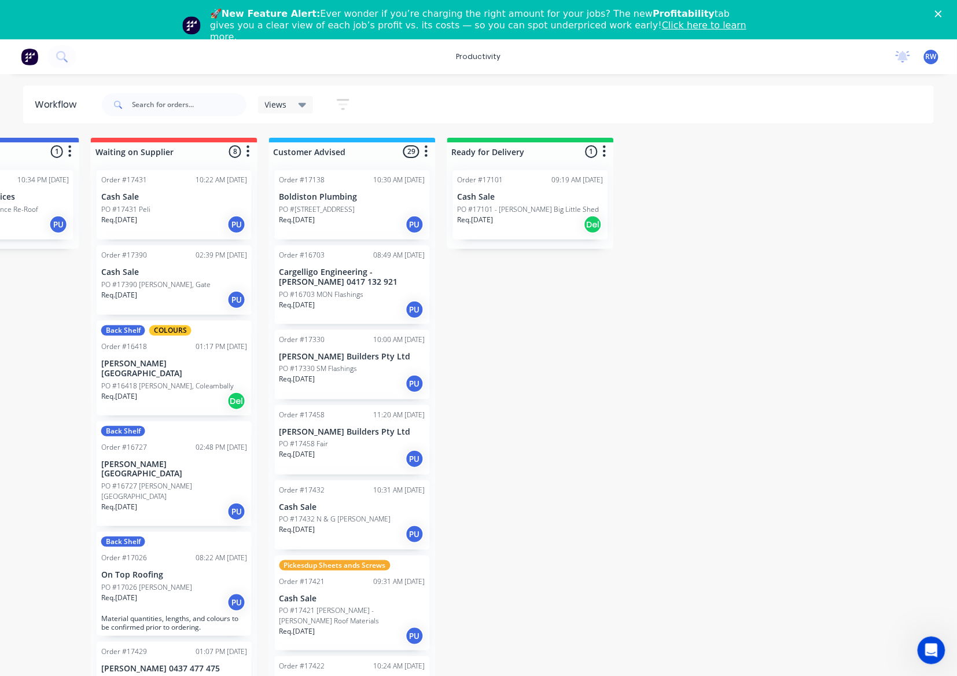
click at [528, 213] on p "PO #17101 - [PERSON_NAME] Big Little Shed" at bounding box center [529, 209] width 142 height 10
